Goal: Information Seeking & Learning: Learn about a topic

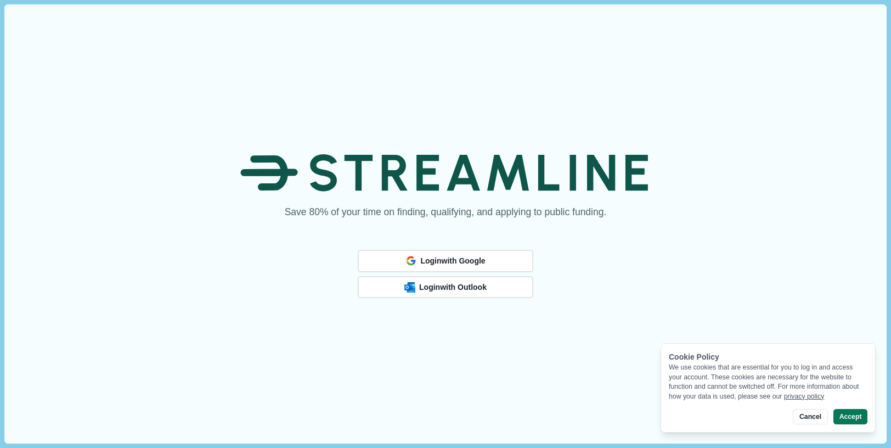
click at [676, 82] on div "Save 80% of your time on finding, qualifying, and applying to public funding. L…" at bounding box center [445, 223] width 882 height 439
click at [464, 252] on button "Login with Google" at bounding box center [445, 260] width 167 height 21
click at [485, 257] on div "Login with Google" at bounding box center [445, 261] width 83 height 14
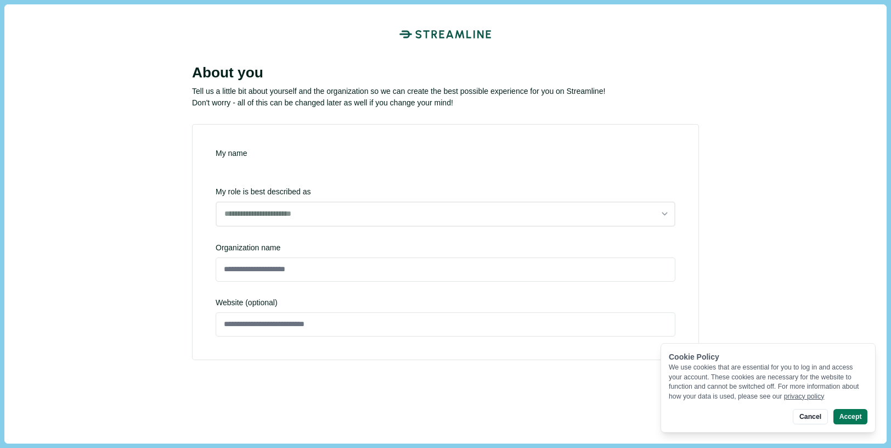
type input "**********"
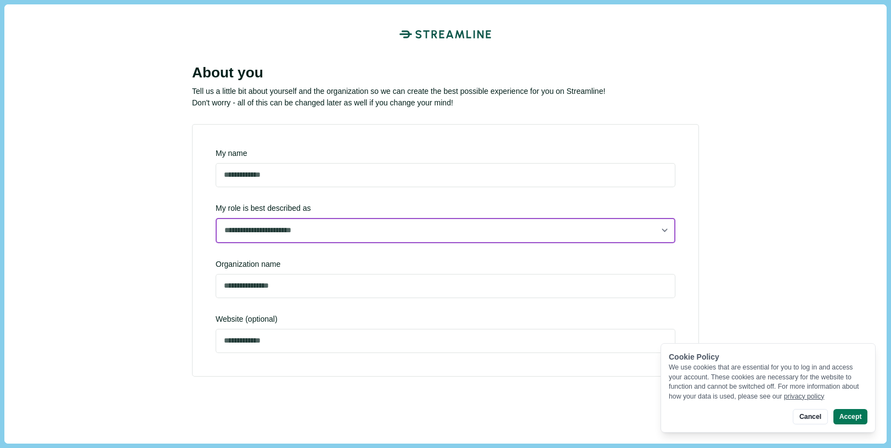
click at [285, 227] on select "**********" at bounding box center [446, 230] width 460 height 25
select select "**********"
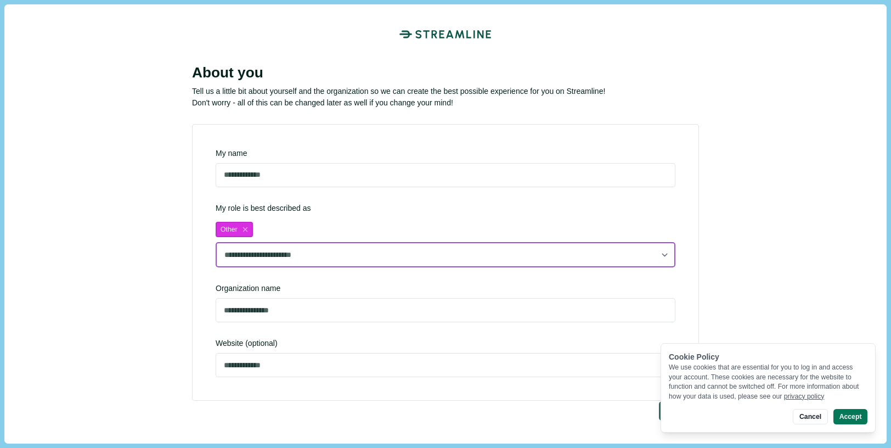
click at [263, 245] on select "**********" at bounding box center [446, 254] width 460 height 25
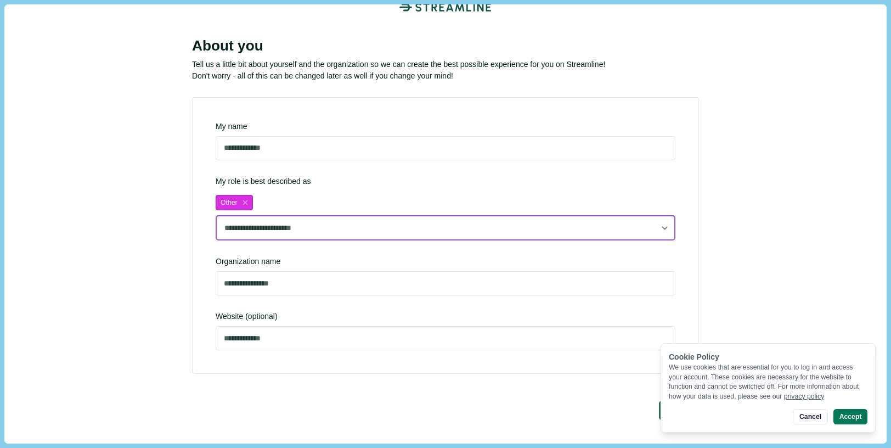
scroll to position [28, 0]
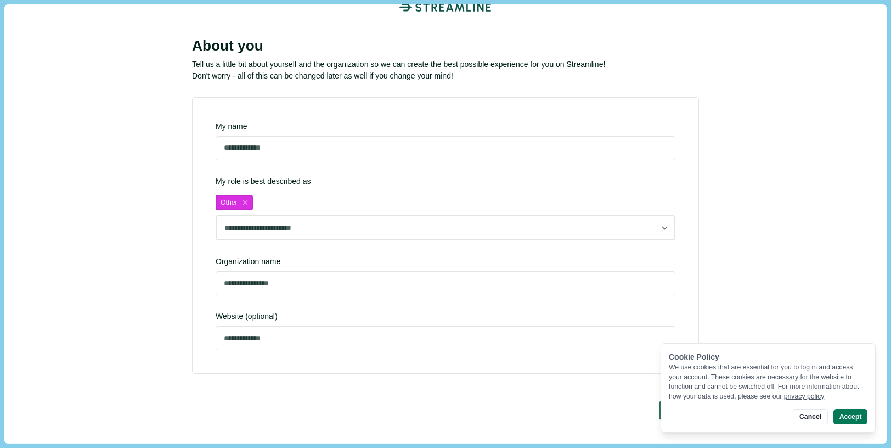
click at [818, 414] on button "Cancel" at bounding box center [810, 416] width 35 height 15
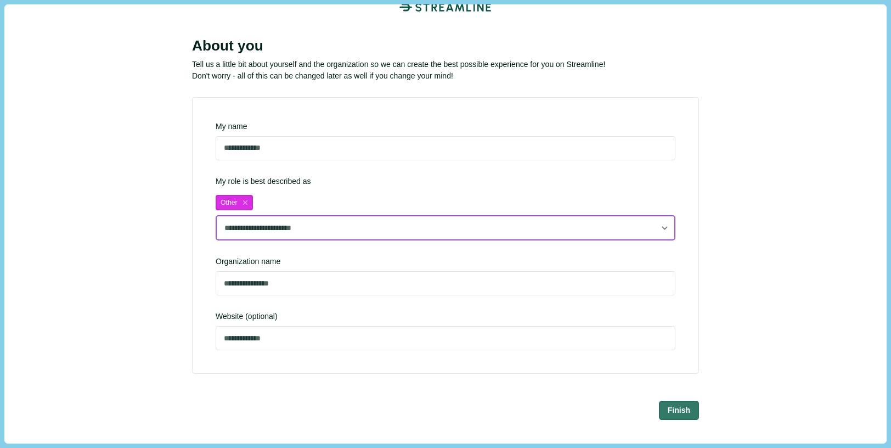
click at [612, 220] on select "**********" at bounding box center [446, 227] width 460 height 25
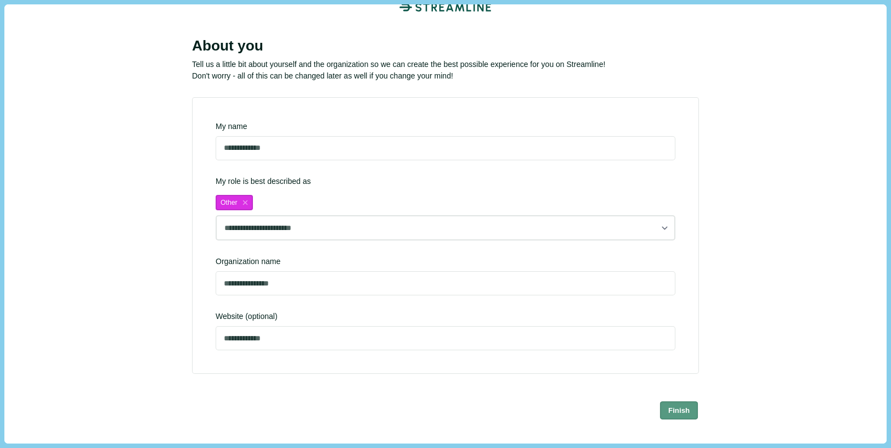
click at [684, 403] on button "Finish" at bounding box center [679, 410] width 38 height 18
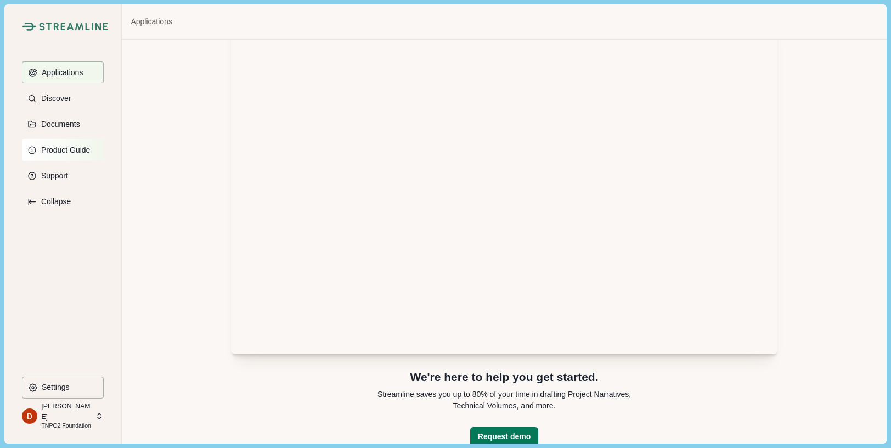
scroll to position [30, 0]
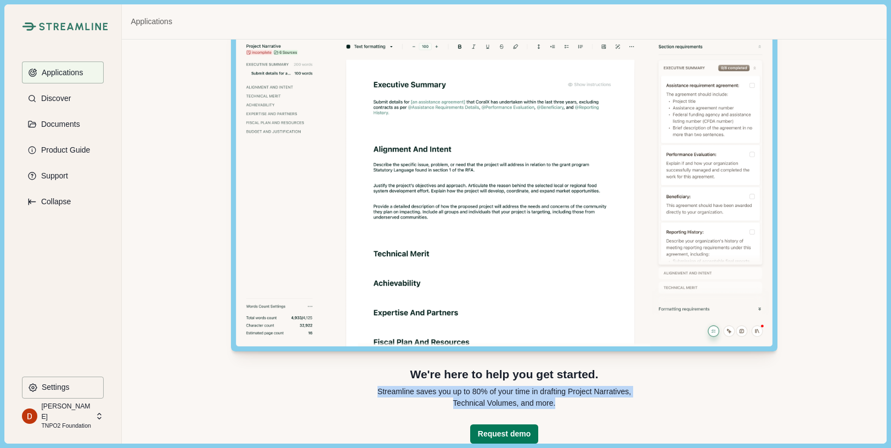
drag, startPoint x: 534, startPoint y: 399, endPoint x: 365, endPoint y: 383, distance: 169.9
click at [367, 383] on div "We're here to help you get started. Streamline saves you up to 80% of your time…" at bounding box center [504, 388] width 274 height 42
click at [383, 394] on p "Streamline saves you up to 80% of your time in drafting Project Narratives, Tec…" at bounding box center [504, 397] width 274 height 23
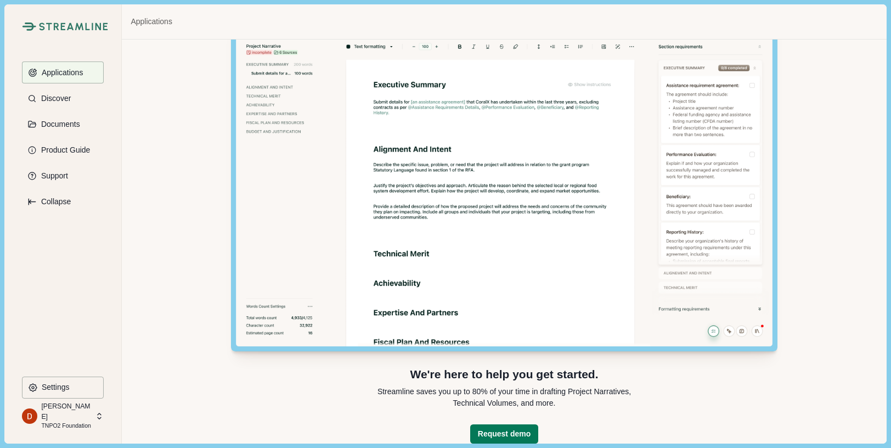
click at [367, 391] on p "Streamline saves you up to 80% of your time in drafting Project Narratives, Tec…" at bounding box center [504, 397] width 274 height 23
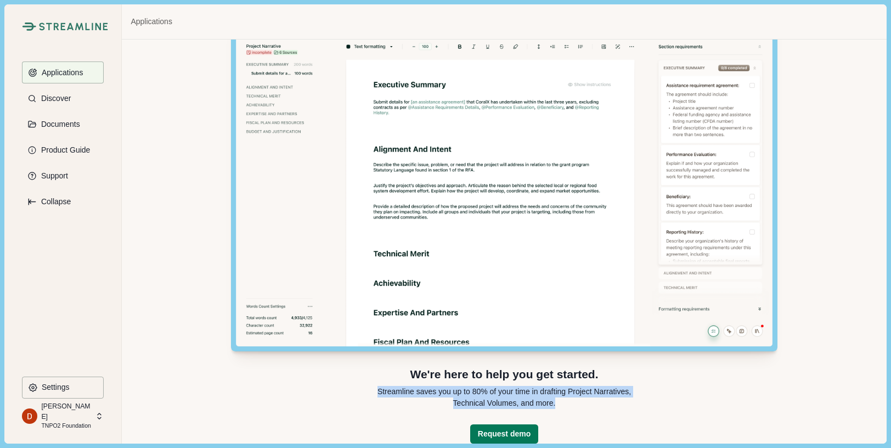
drag, startPoint x: 368, startPoint y: 391, endPoint x: 588, endPoint y: 409, distance: 220.9
click at [587, 408] on p "Streamline saves you up to 80% of your time in drafting Project Narratives, Tec…" at bounding box center [504, 397] width 274 height 23
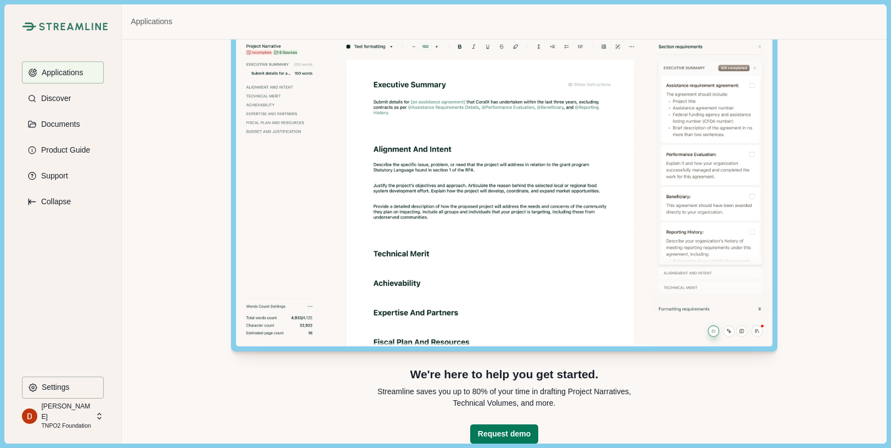
click at [594, 407] on p "Streamline saves you up to 80% of your time in drafting Project Narratives, Tec…" at bounding box center [504, 397] width 274 height 23
click at [69, 104] on button "Discover" at bounding box center [63, 98] width 82 height 22
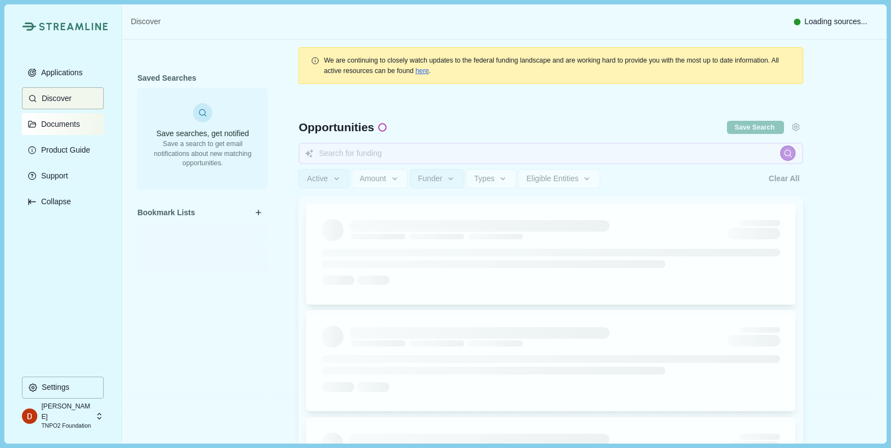
click at [80, 117] on button "Documents" at bounding box center [63, 124] width 82 height 22
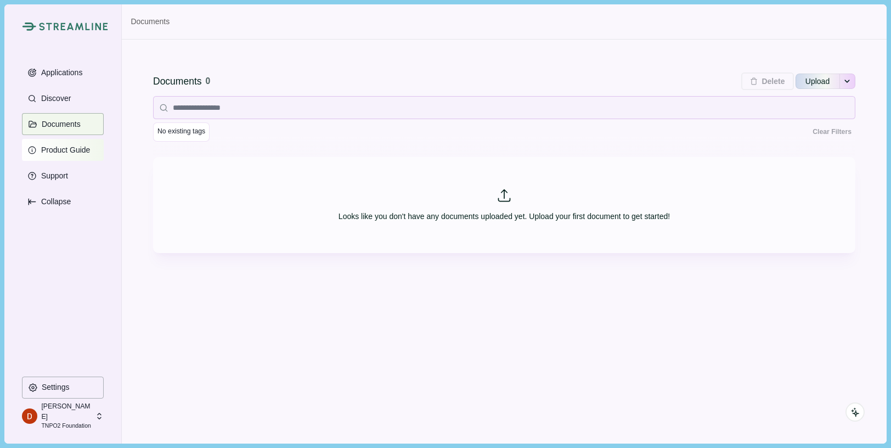
click at [71, 150] on p "Product Guide" at bounding box center [63, 149] width 53 height 9
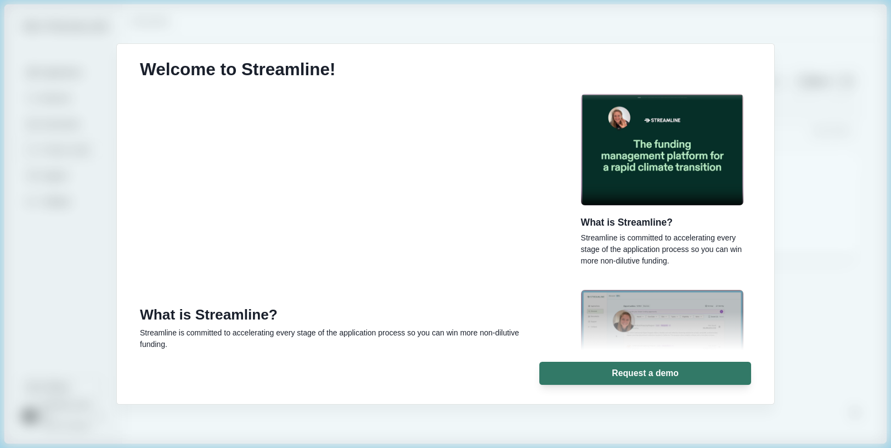
click at [451, 428] on div "Welcome to Streamline! What is Streamline? Streamline is committed to accelerat…" at bounding box center [445, 224] width 891 height 448
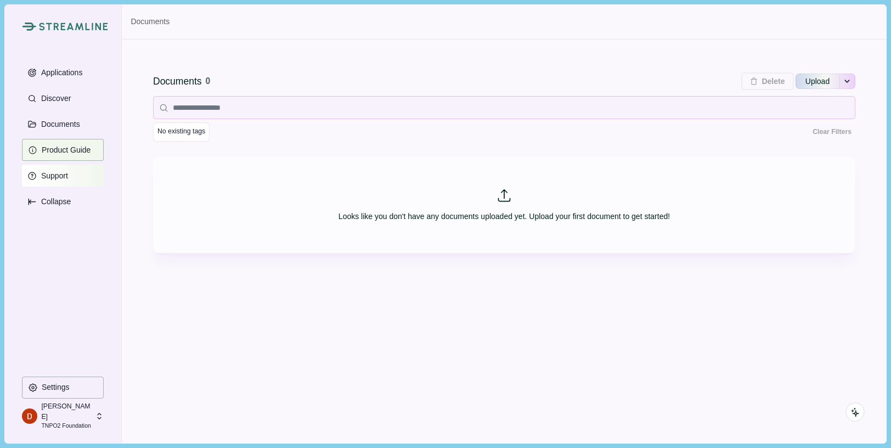
click at [63, 177] on p "Support" at bounding box center [52, 175] width 31 height 9
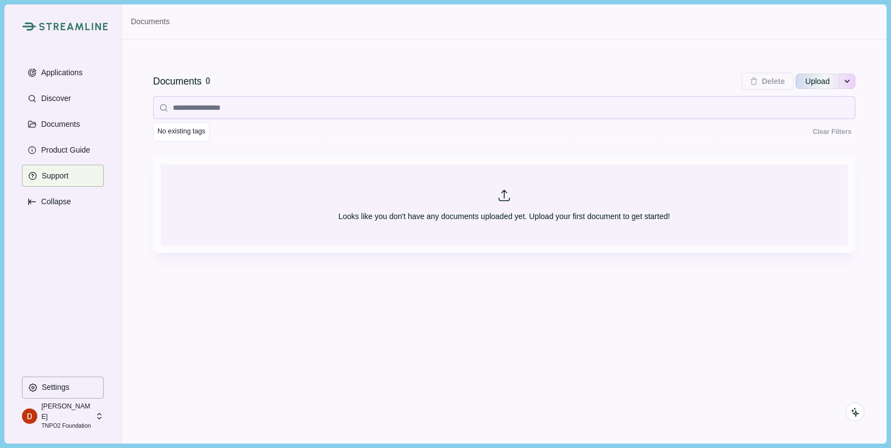
click at [425, 212] on div "Looks like you don't have any documents uploaded yet. Upload your first documen…" at bounding box center [505, 217] width 332 height 12
click at [161, 165] on input "Looks like you don't have any documents uploaded yet. Upload your first documen…" at bounding box center [160, 164] width 1 height 1
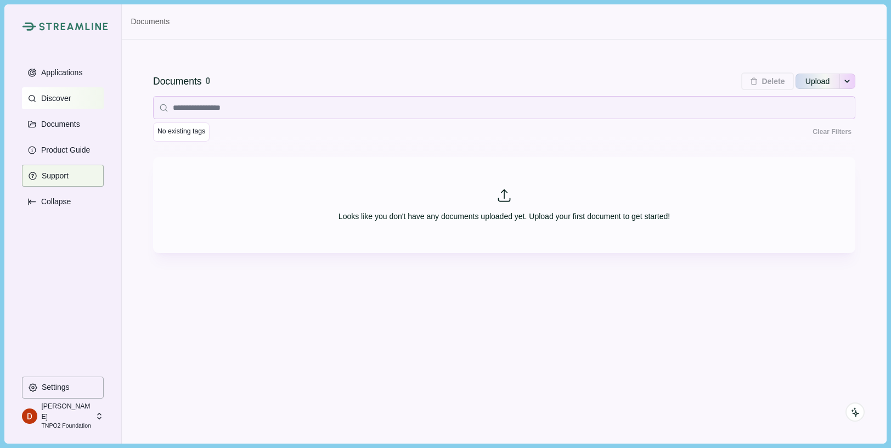
click at [74, 94] on button "Discover" at bounding box center [63, 98] width 82 height 22
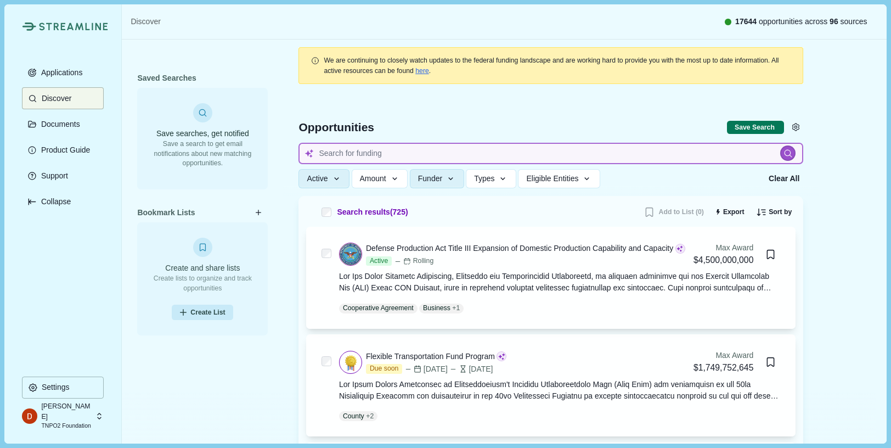
click at [408, 154] on input at bounding box center [551, 153] width 505 height 21
type input "g"
type input "rapid genome sequencing"
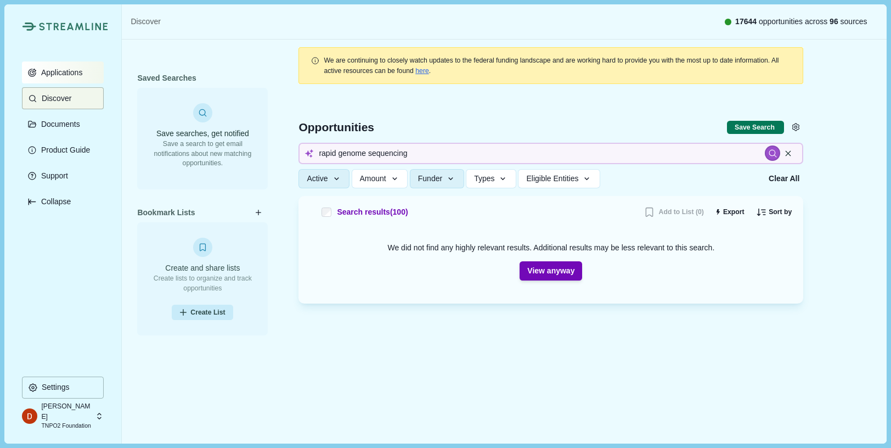
click at [93, 69] on button "Applications" at bounding box center [63, 72] width 82 height 22
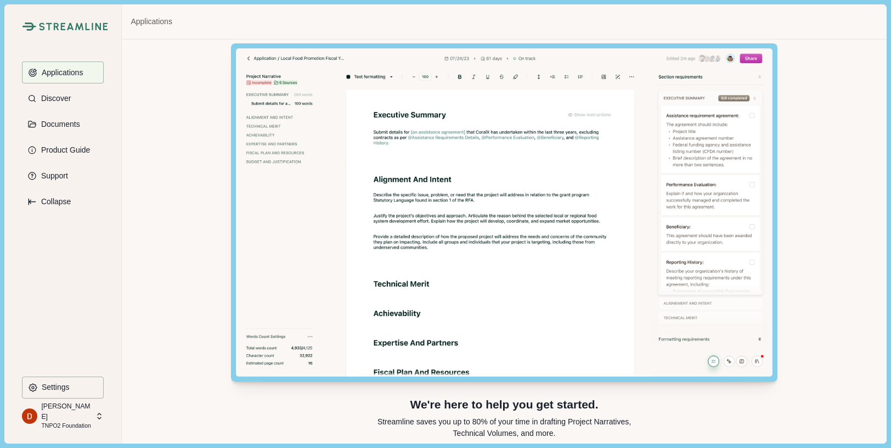
click at [798, 110] on div "We're here to help you get started. Streamline saves you up to 80% of your time…" at bounding box center [504, 241] width 765 height 403
click at [512, 416] on p "Streamline saves you up to 80% of your time in drafting Project Narratives, Tec…" at bounding box center [504, 427] width 274 height 23
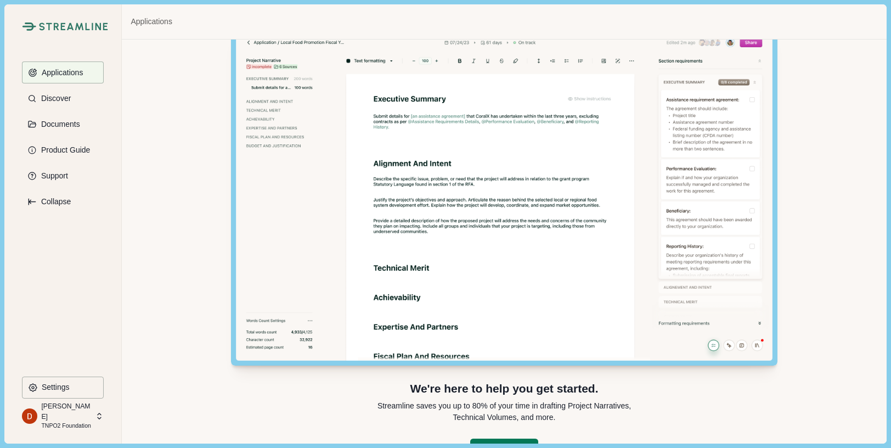
scroll to position [30, 0]
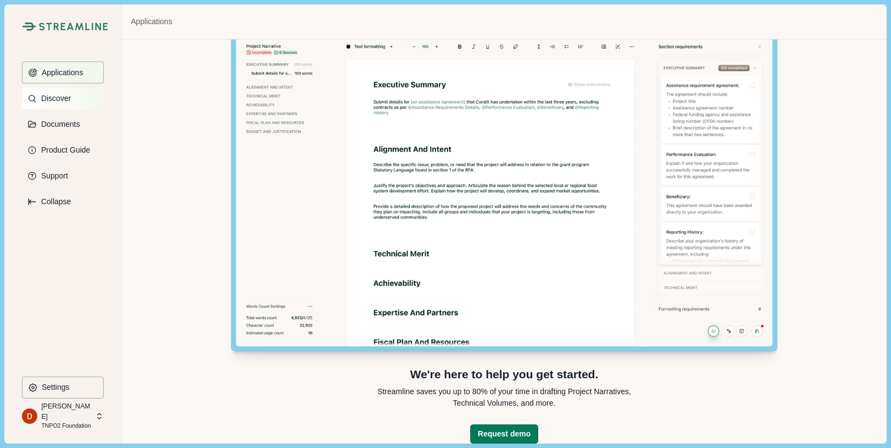
click at [55, 88] on button "Discover" at bounding box center [63, 98] width 82 height 22
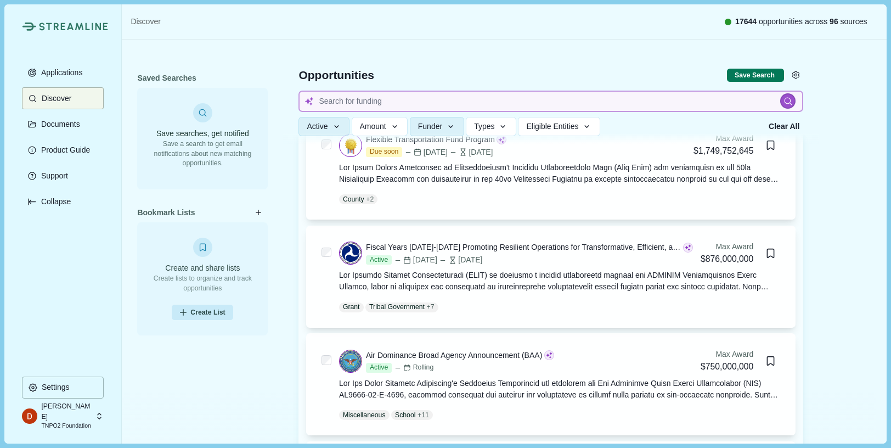
scroll to position [721, 0]
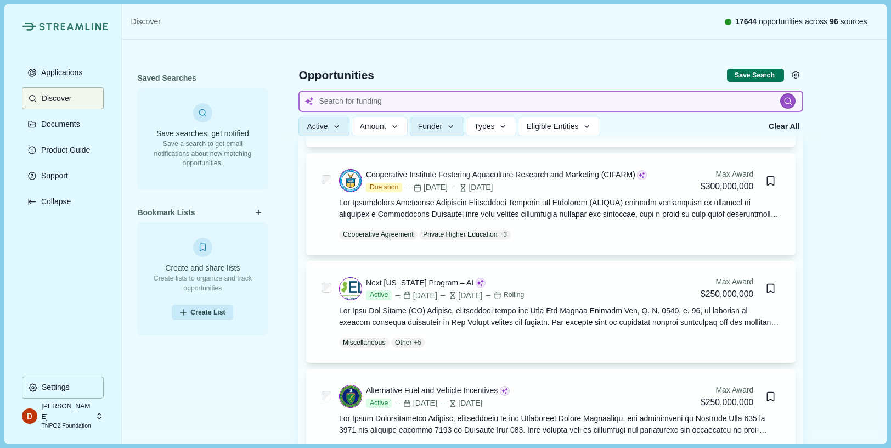
click at [399, 102] on input at bounding box center [551, 101] width 505 height 21
type input "g"
type input "rwgs"
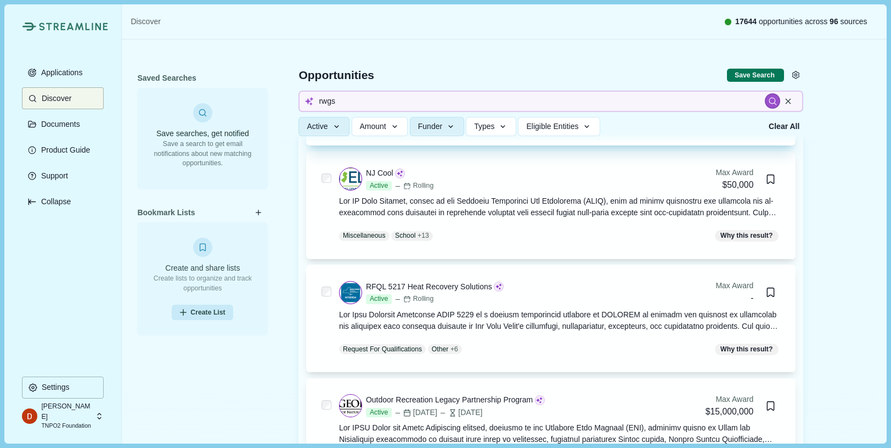
scroll to position [1603, 0]
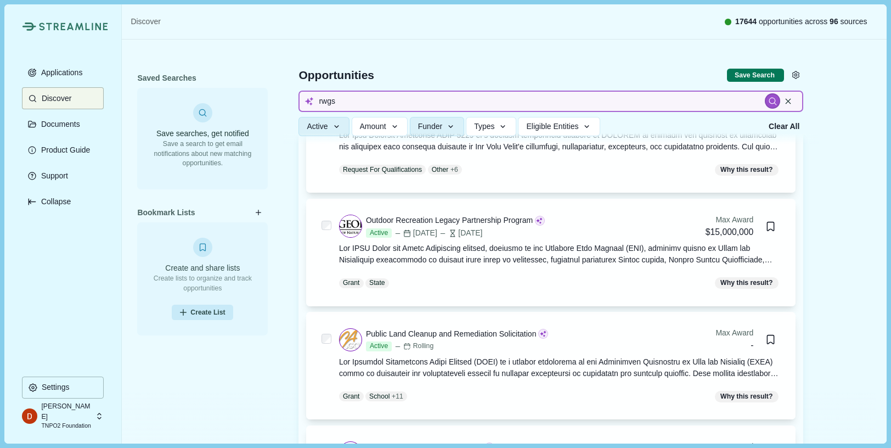
drag, startPoint x: 377, startPoint y: 104, endPoint x: 169, endPoint y: 75, distance: 209.4
type input "genome sequencing"
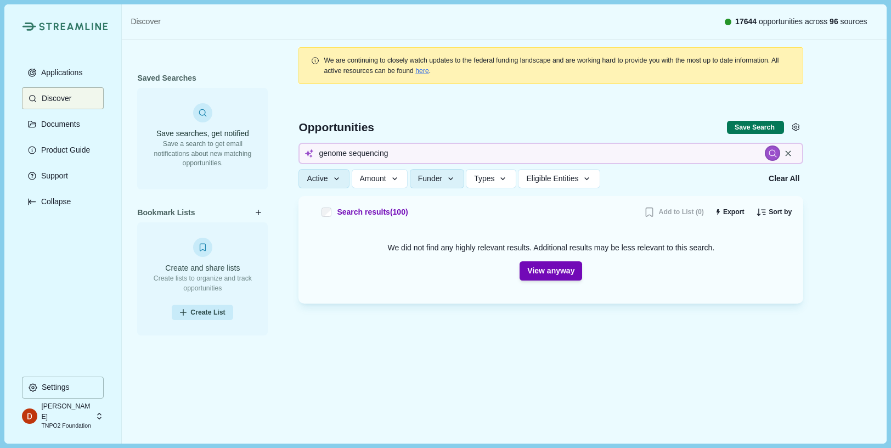
click at [565, 273] on button "View anyway" at bounding box center [551, 270] width 63 height 19
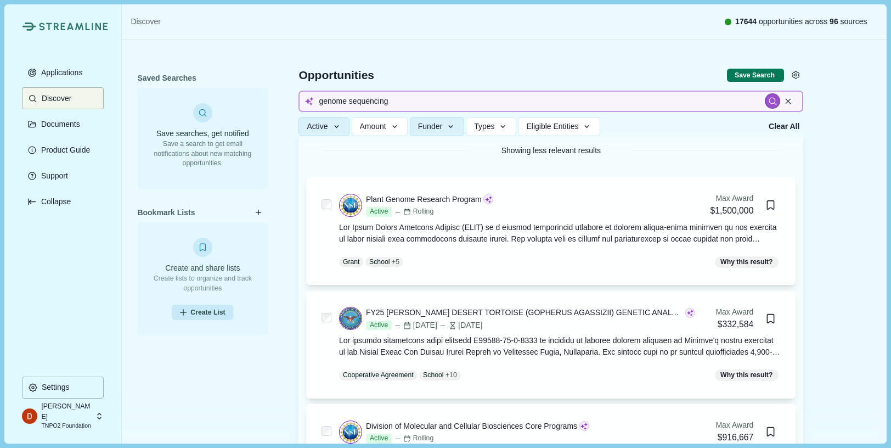
scroll to position [52, 0]
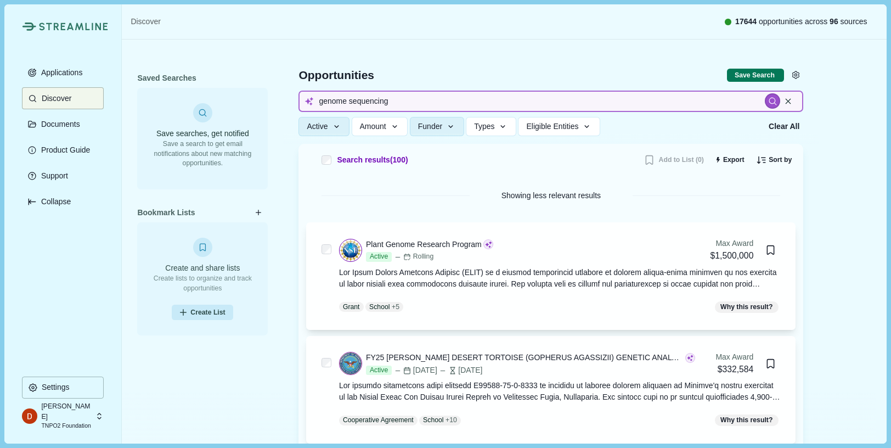
drag, startPoint x: 381, startPoint y: 99, endPoint x: 246, endPoint y: 76, distance: 137.5
type input "rare diseases"
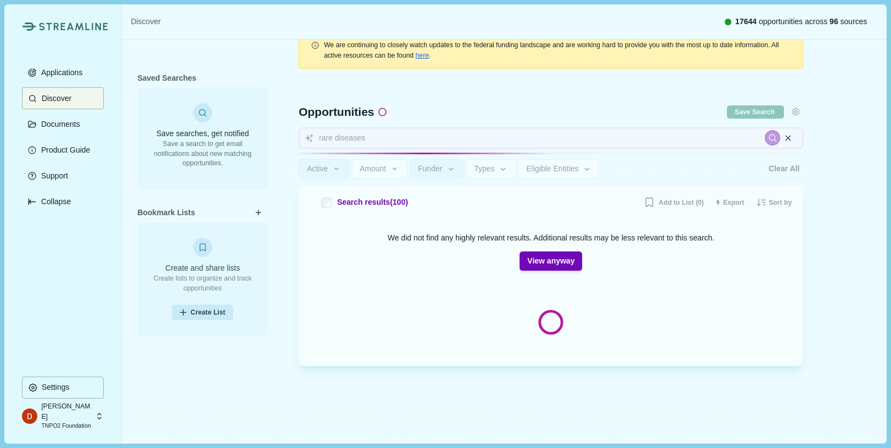
scroll to position [15, 0]
click at [564, 256] on button "View anyway" at bounding box center [551, 260] width 63 height 19
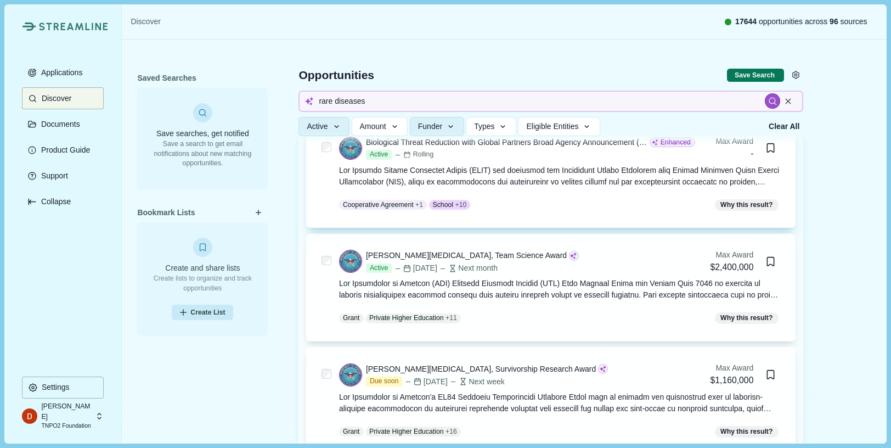
scroll to position [610, 0]
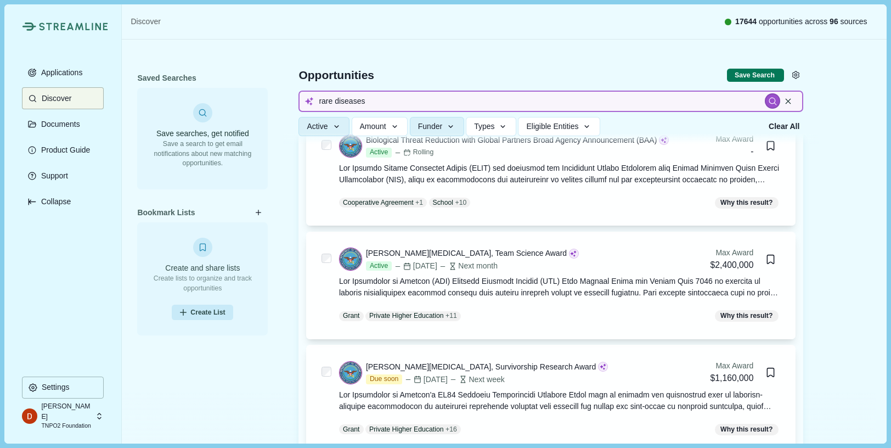
drag, startPoint x: 370, startPoint y: 96, endPoint x: 372, endPoint y: 103, distance: 6.9
click at [372, 103] on input "rare diseases" at bounding box center [551, 101] width 505 height 21
click at [377, 79] on div "Opportunities" at bounding box center [513, 75] width 429 height 15
drag, startPoint x: 362, startPoint y: 78, endPoint x: 304, endPoint y: 75, distance: 58.2
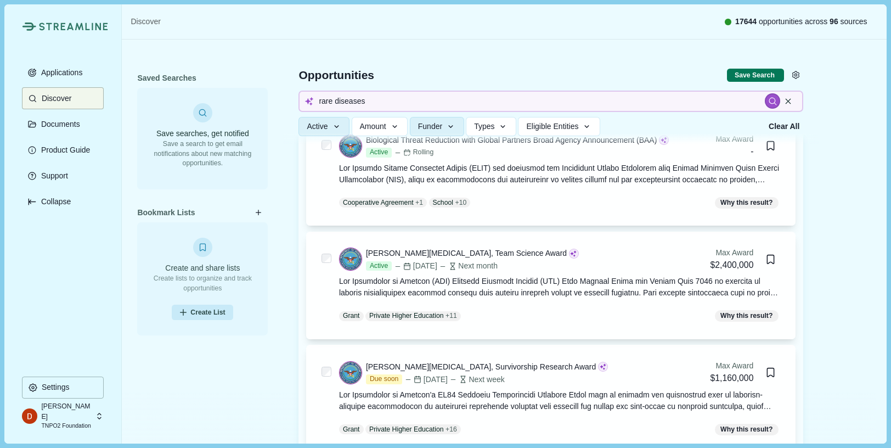
click at [301, 78] on div "Opportunities" at bounding box center [513, 75] width 429 height 15
drag, startPoint x: 304, startPoint y: 75, endPoint x: 389, endPoint y: 75, distance: 85.1
click at [389, 75] on div "Opportunities" at bounding box center [513, 75] width 429 height 15
